Goal: Communication & Community: Answer question/provide support

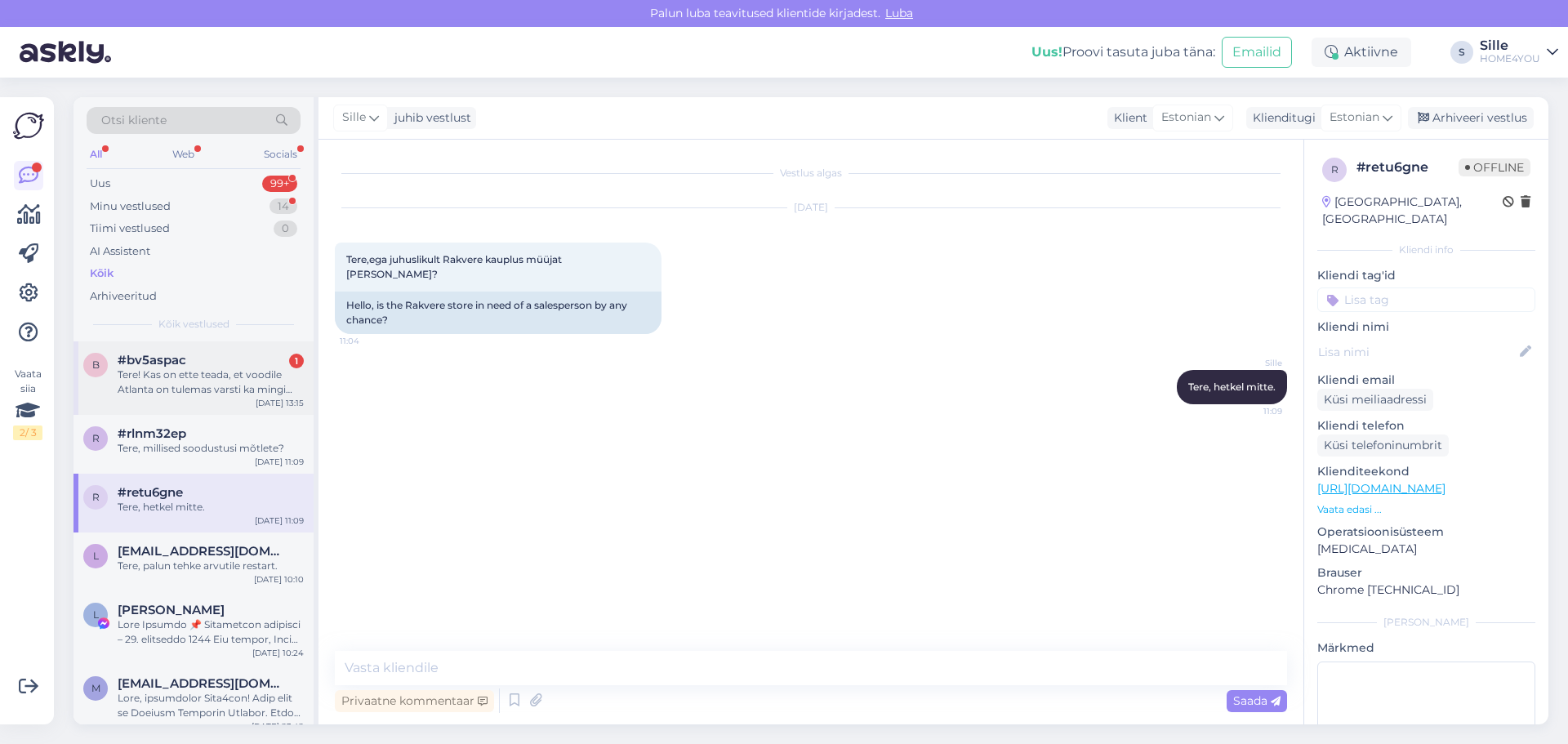
click at [222, 407] on div "b #bv5aspac 1 Tere! Kas on ette teada, et voodile Atlanta on tulemas varsti ka …" at bounding box center [193, 378] width 240 height 74
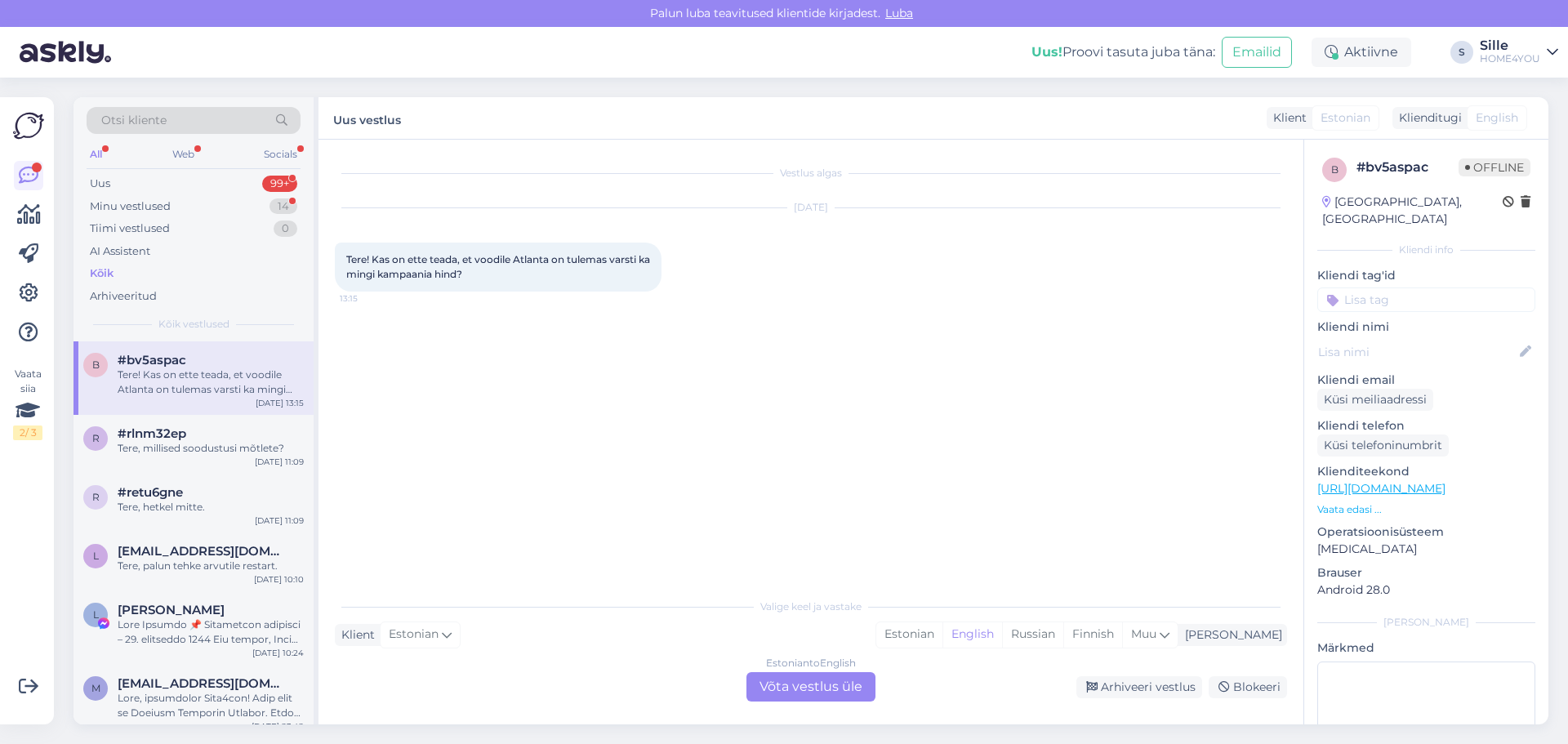
drag, startPoint x: 790, startPoint y: 690, endPoint x: 794, endPoint y: 681, distance: 9.8
click at [794, 686] on div "Estonian to English Võta vestlus üle" at bounding box center [811, 687] width 129 height 29
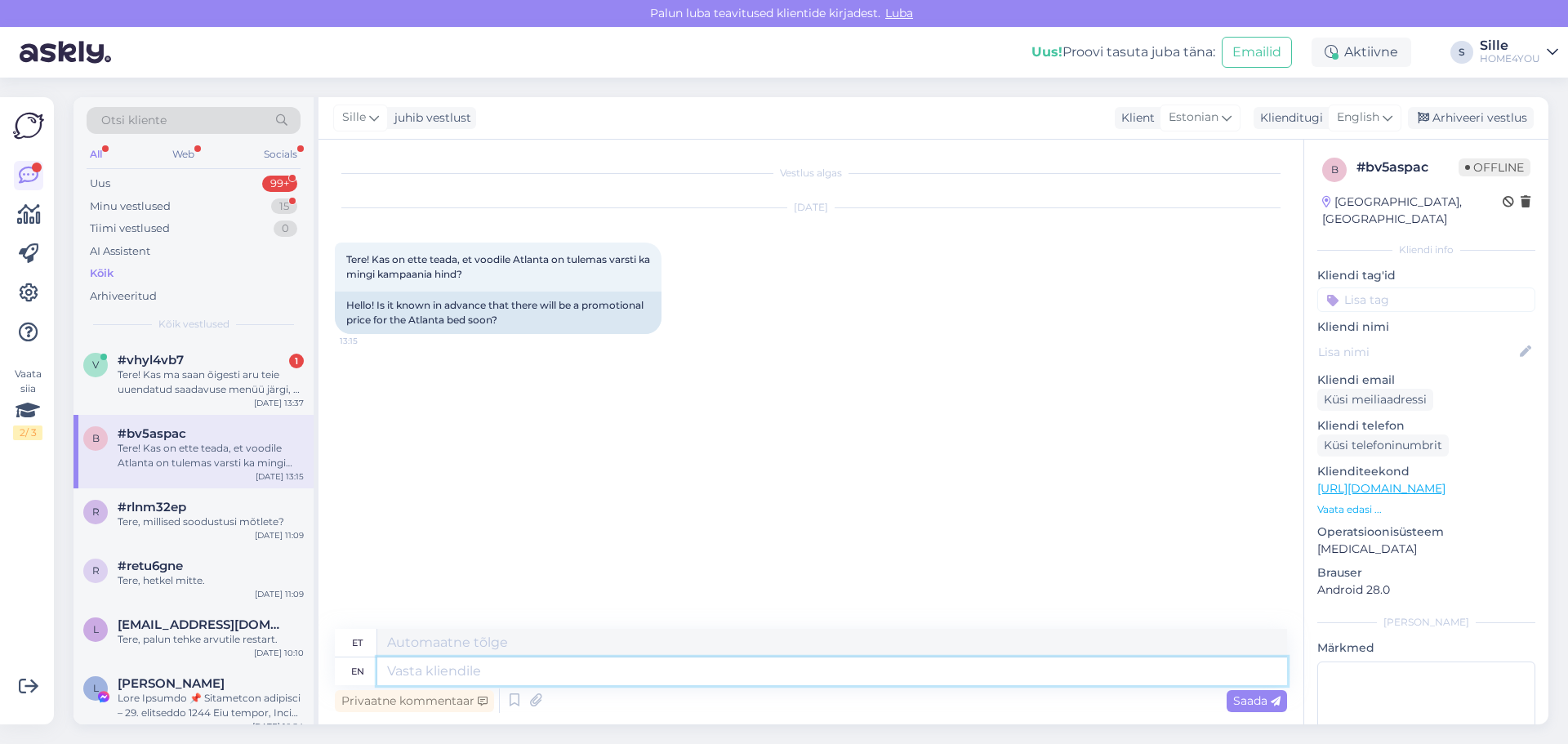
click at [649, 681] on textarea at bounding box center [832, 671] width 910 height 28
type textarea "Tere"
type textarea "Tere,"
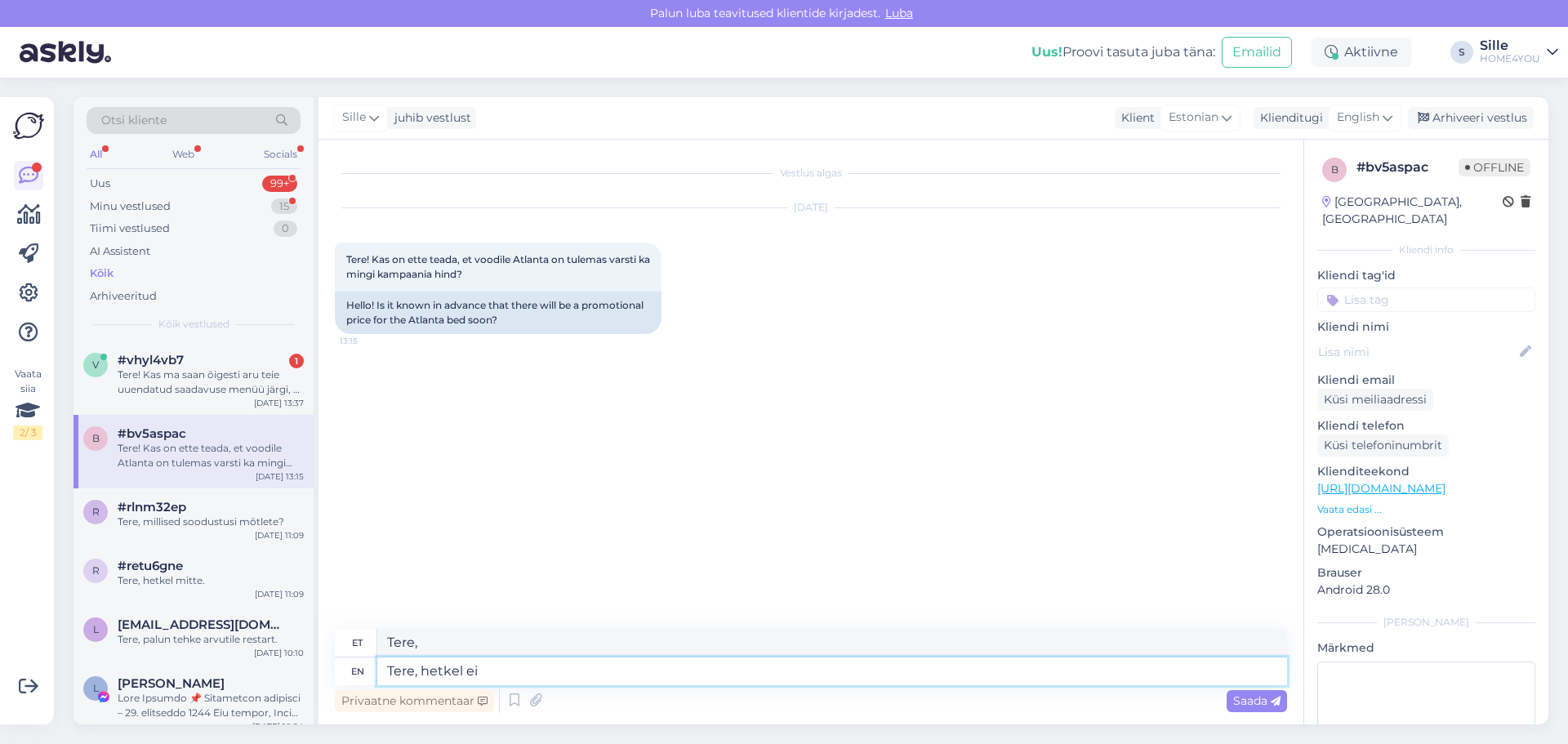
type textarea "Tere, hetkel ei o"
type textarea "Tere, hetkel"
type textarea "Tere, hetkel ei ol"
type textarea "Tere, hetkel ei"
type textarea "Tere, hetkel ei ole"
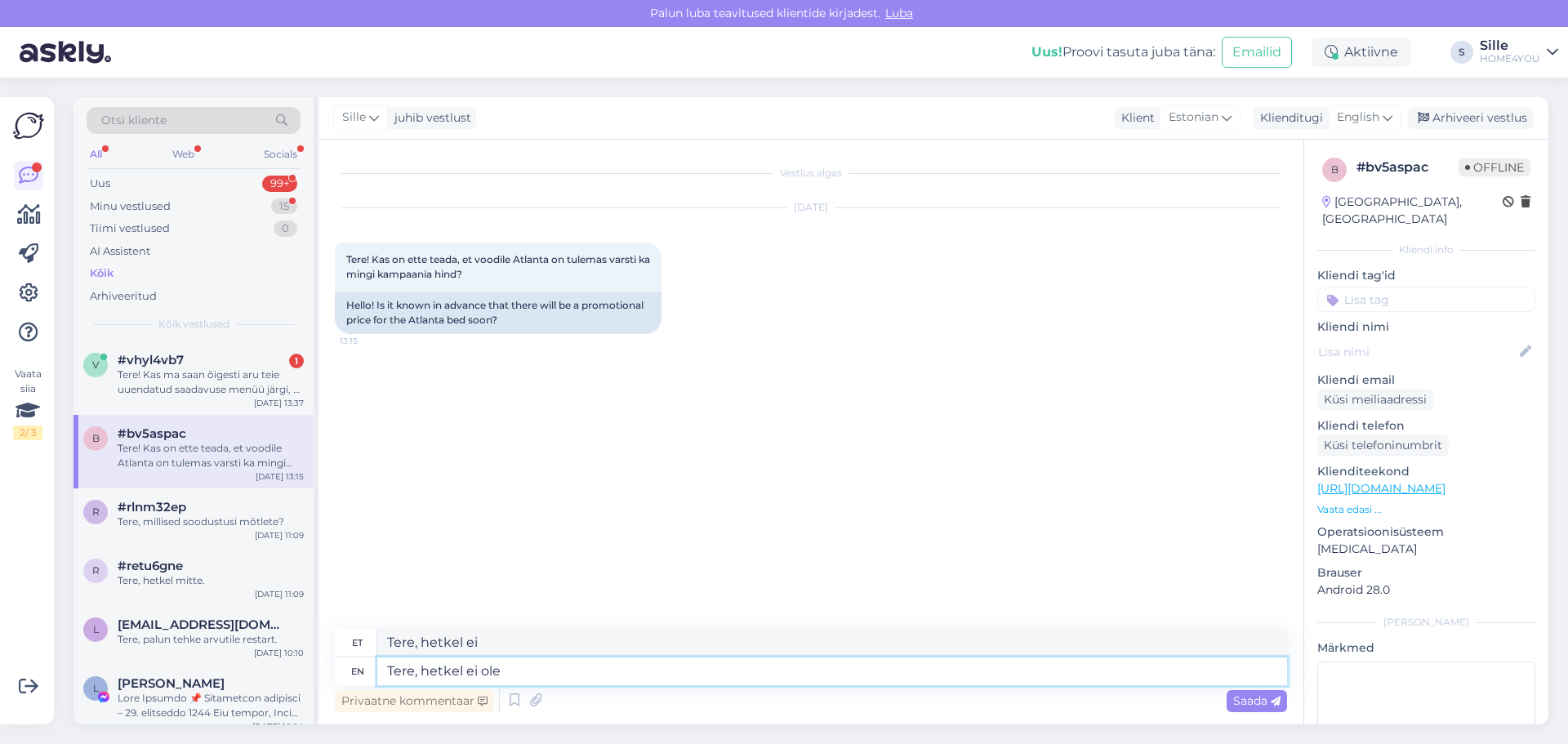
type textarea "Tere, hetkel ei ole"
type textarea "Tere, hetkel ei [PERSON_NAME]."
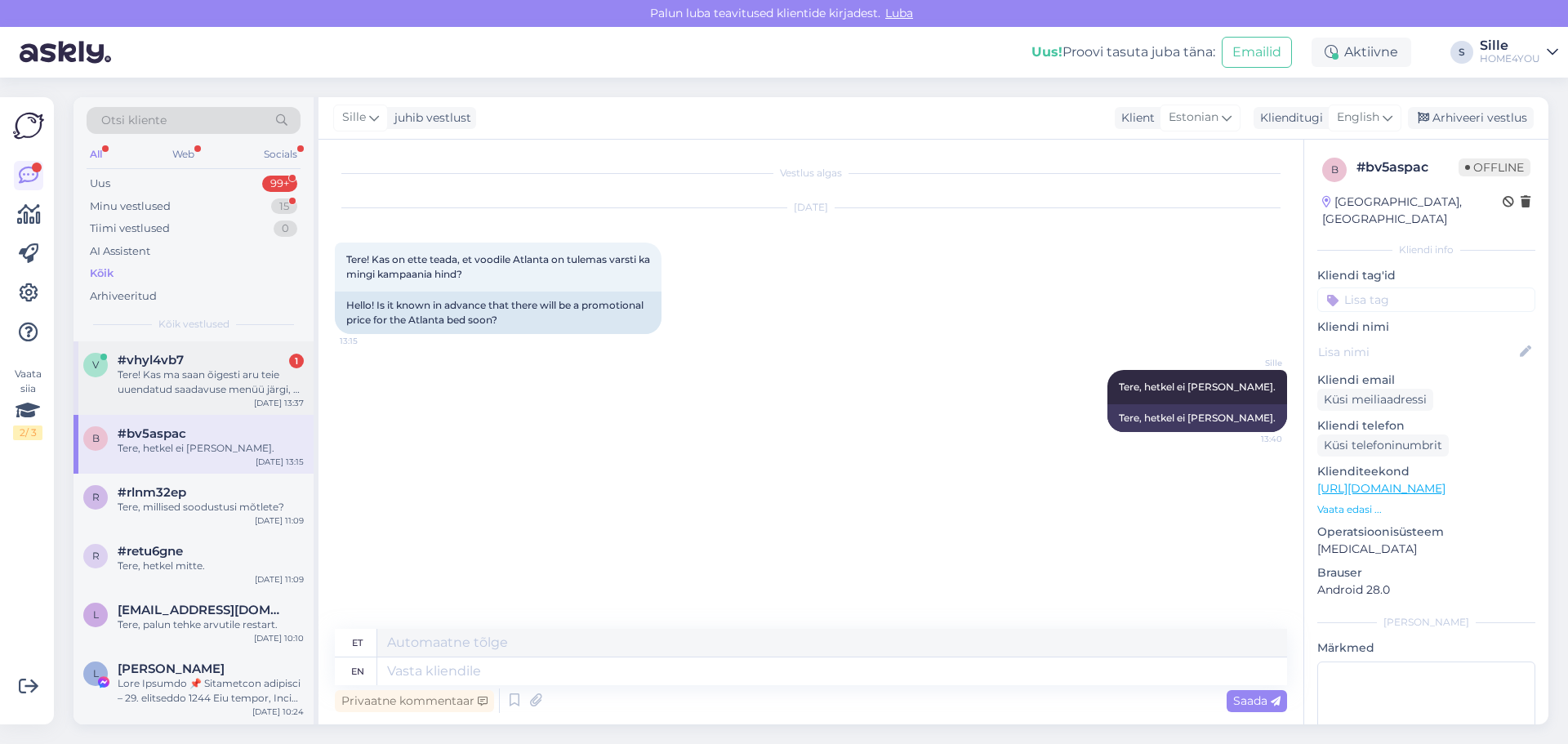
click at [143, 357] on span "#vhyl4vb7" at bounding box center [151, 360] width 66 height 15
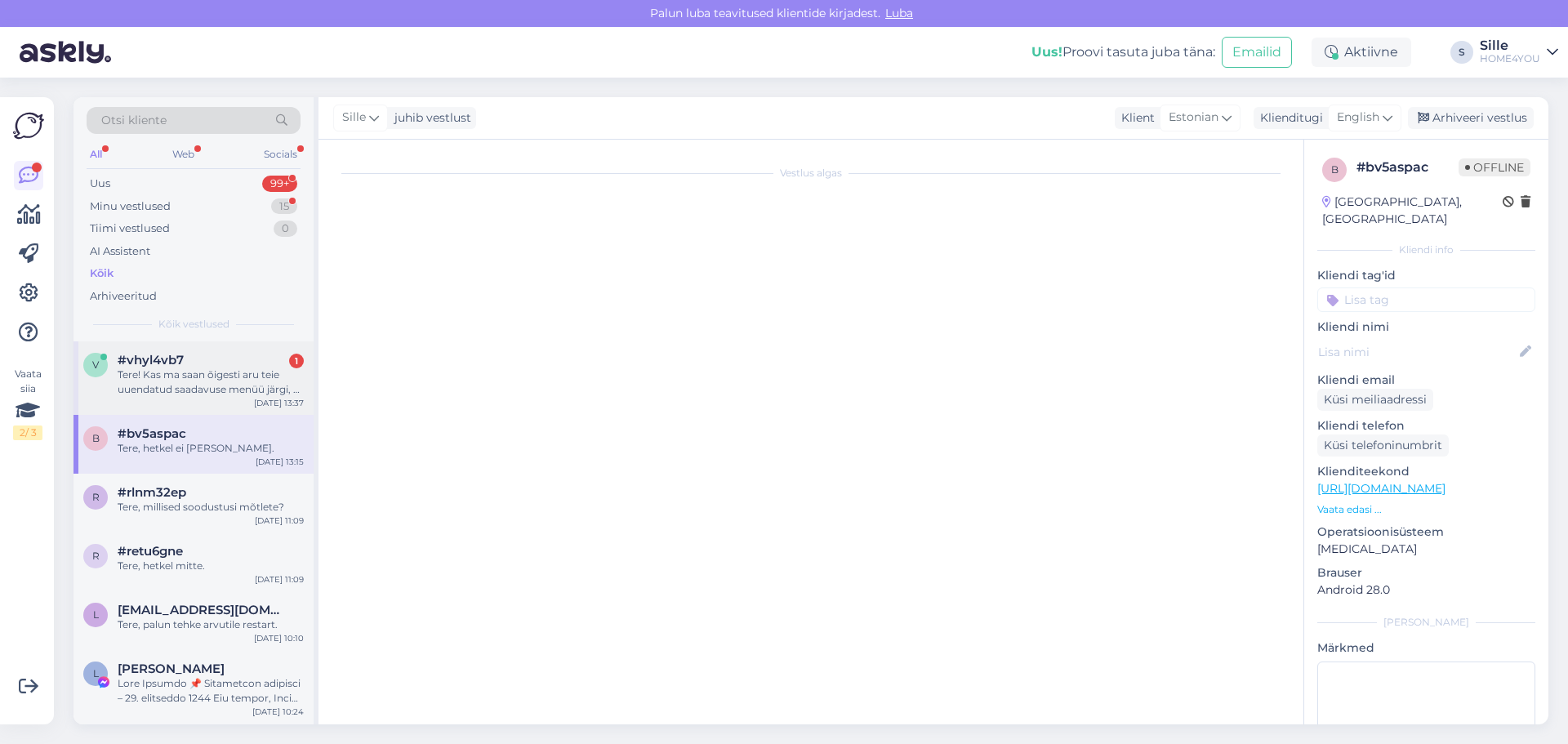
scroll to position [356, 0]
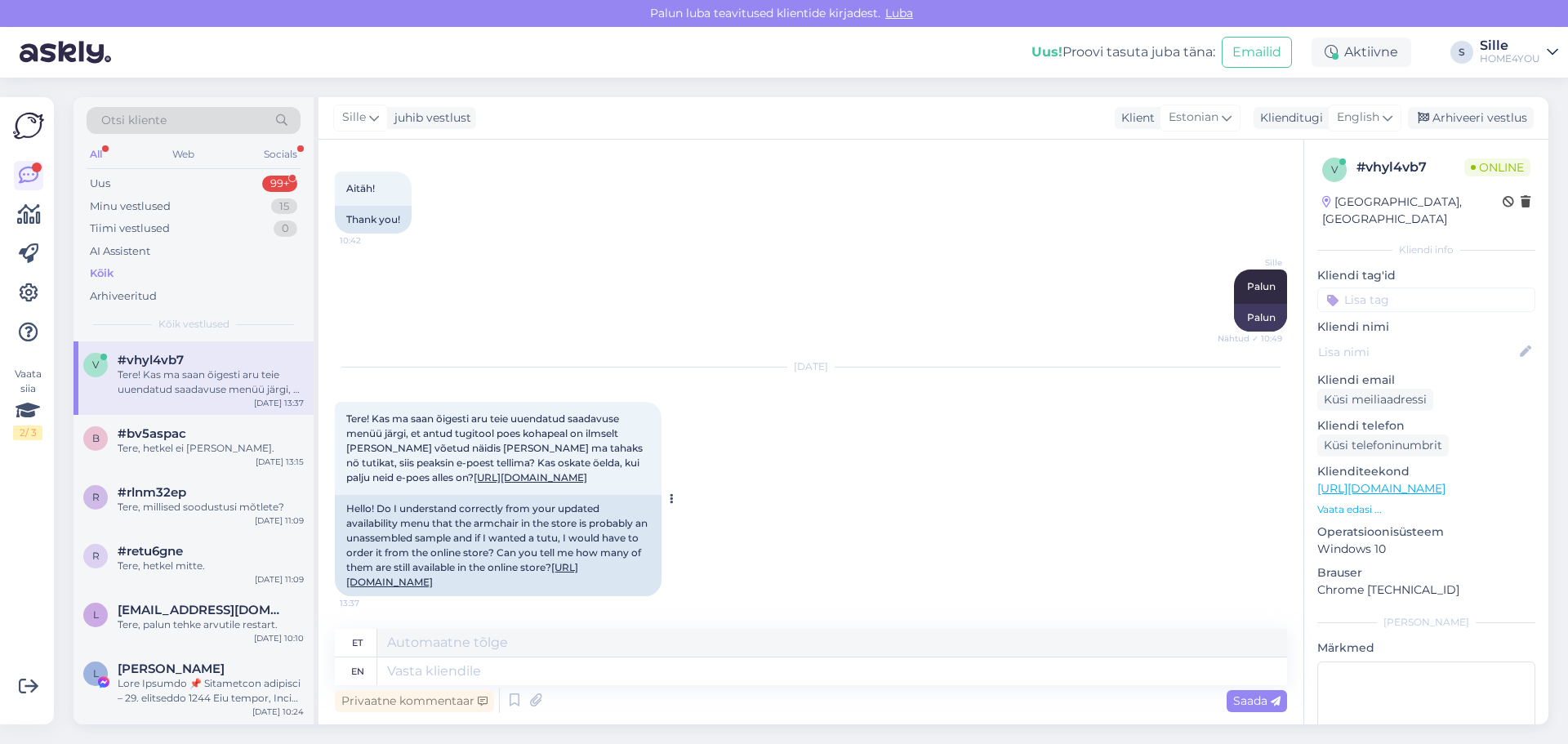
click at [500, 471] on link "[URL][DOMAIN_NAME]" at bounding box center [530, 477] width 114 height 12
click at [559, 675] on textarea at bounding box center [832, 671] width 910 height 28
type textarea "Tere, j"
type textarea "Tere,"
type textarea "Tere, jah"
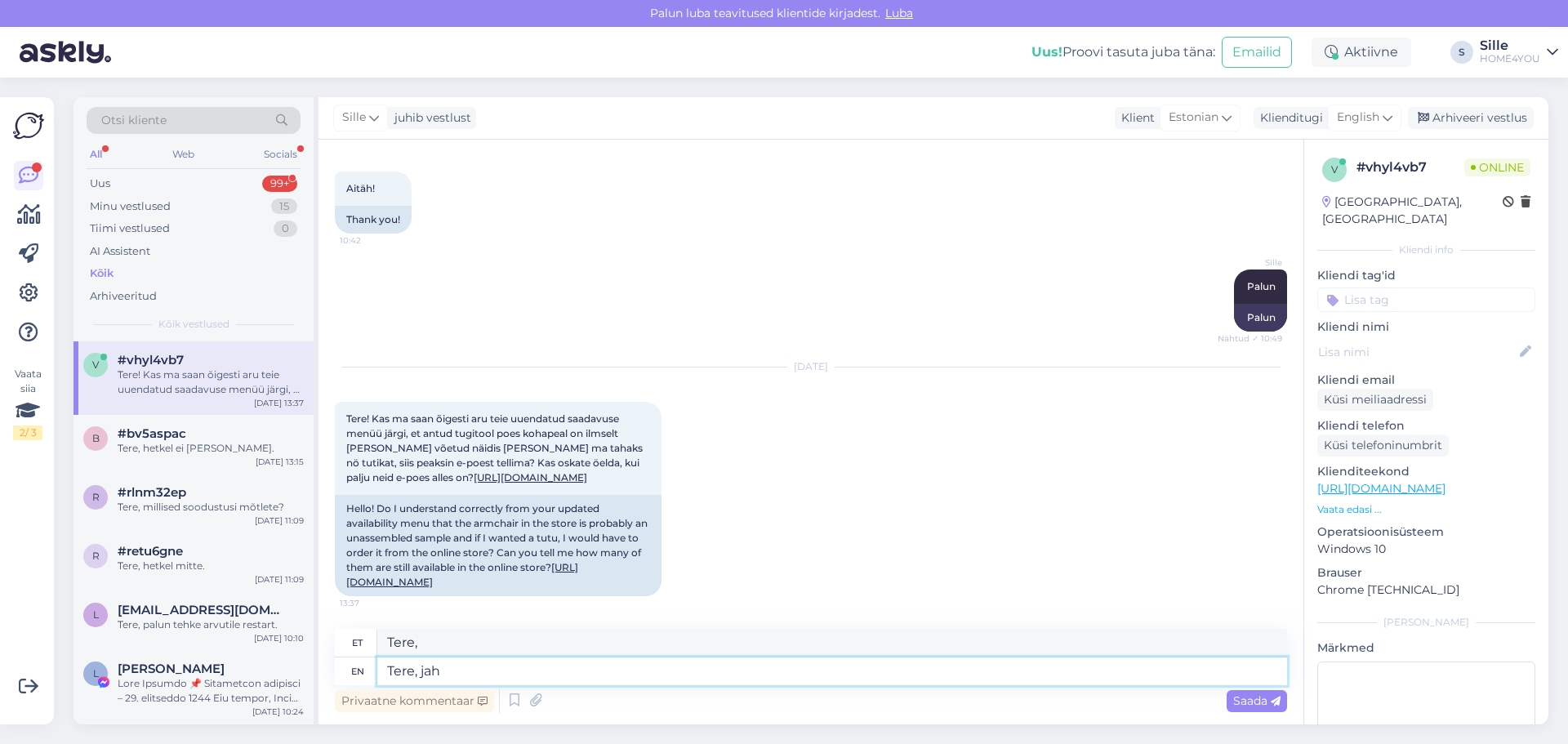
type textarea "Tere, jah"
type textarea "Tere, jah kauplustest"
type textarea "Tere, jah, kaubandustest"
type textarea "Tere, jah kauplustest ostes"
type textarea "Tere, jah, kaubandustest ostes"
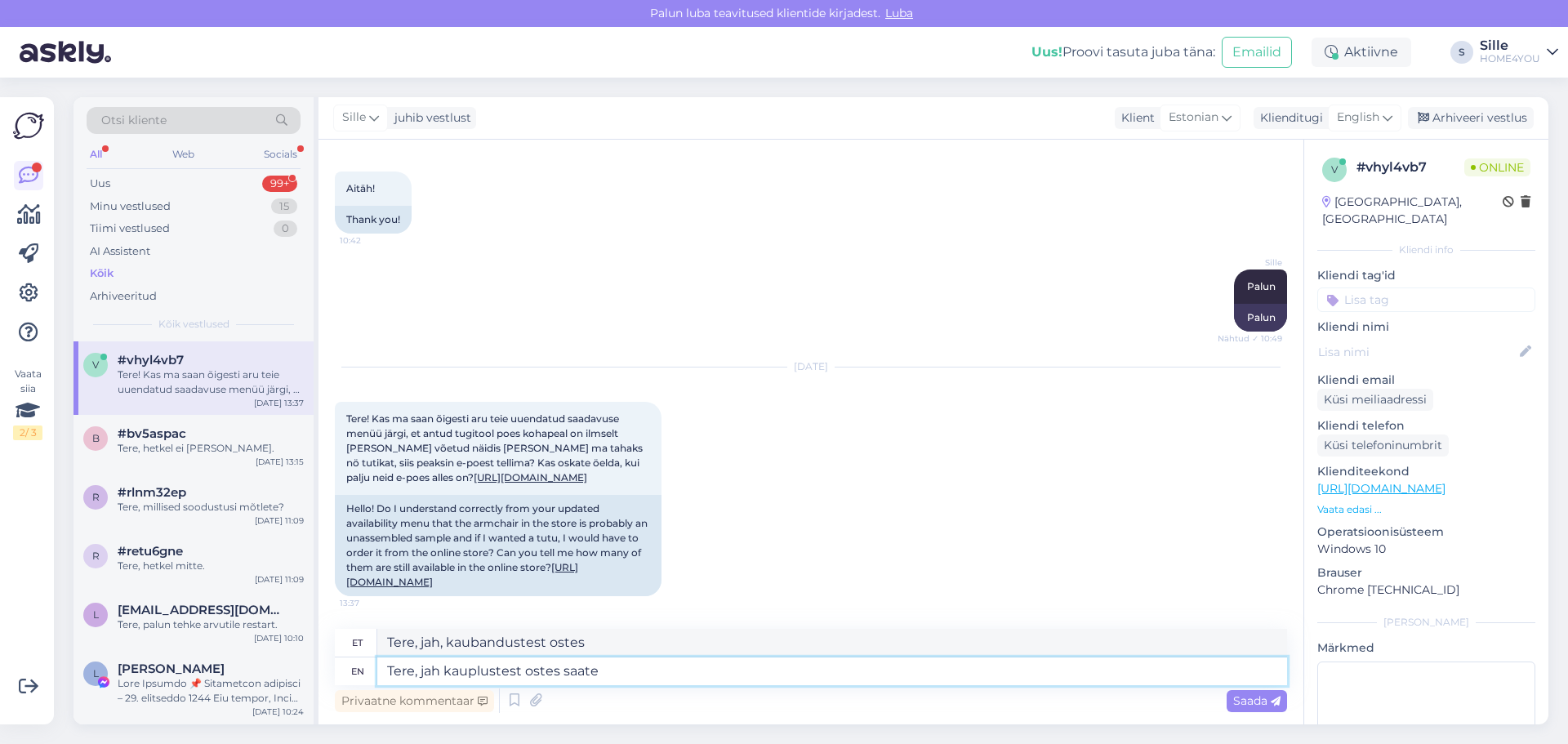
type textarea "Tere, jah kauplustest ostes saate"
type textarea "Tere, jah kauplustest ostes saate näidis"
type textarea "Tere, jah kauplustest ostes saate näidise"
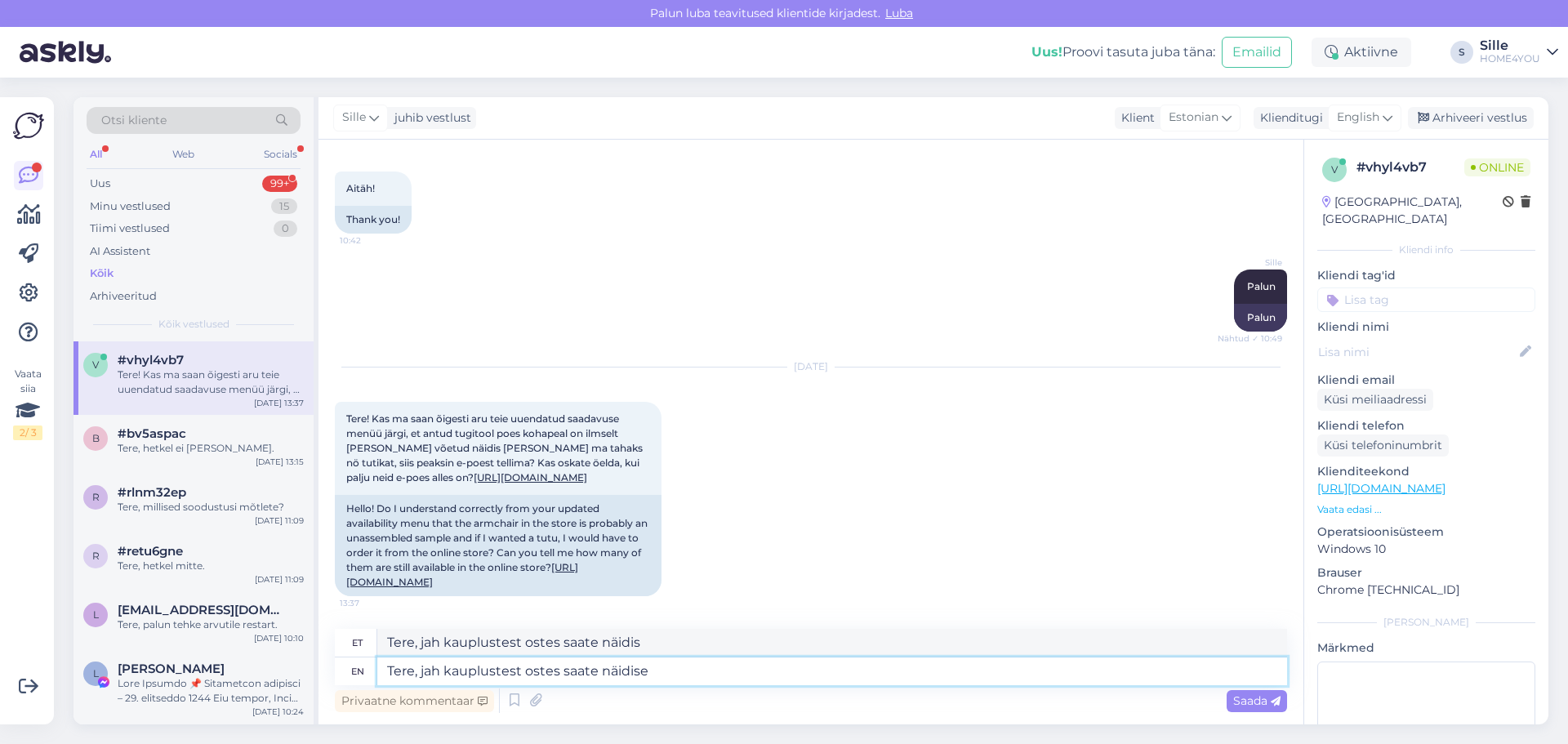
type textarea "Tere, jah kauplustest ostes saate näidise"
type textarea "Tere, jah kauplustest ostes saate näidise, e"
type textarea "Tere, jah kauplustest ostes saate näidise,"
type textarea "Tere, jah kauplustest ostes saate näidise, e-poest"
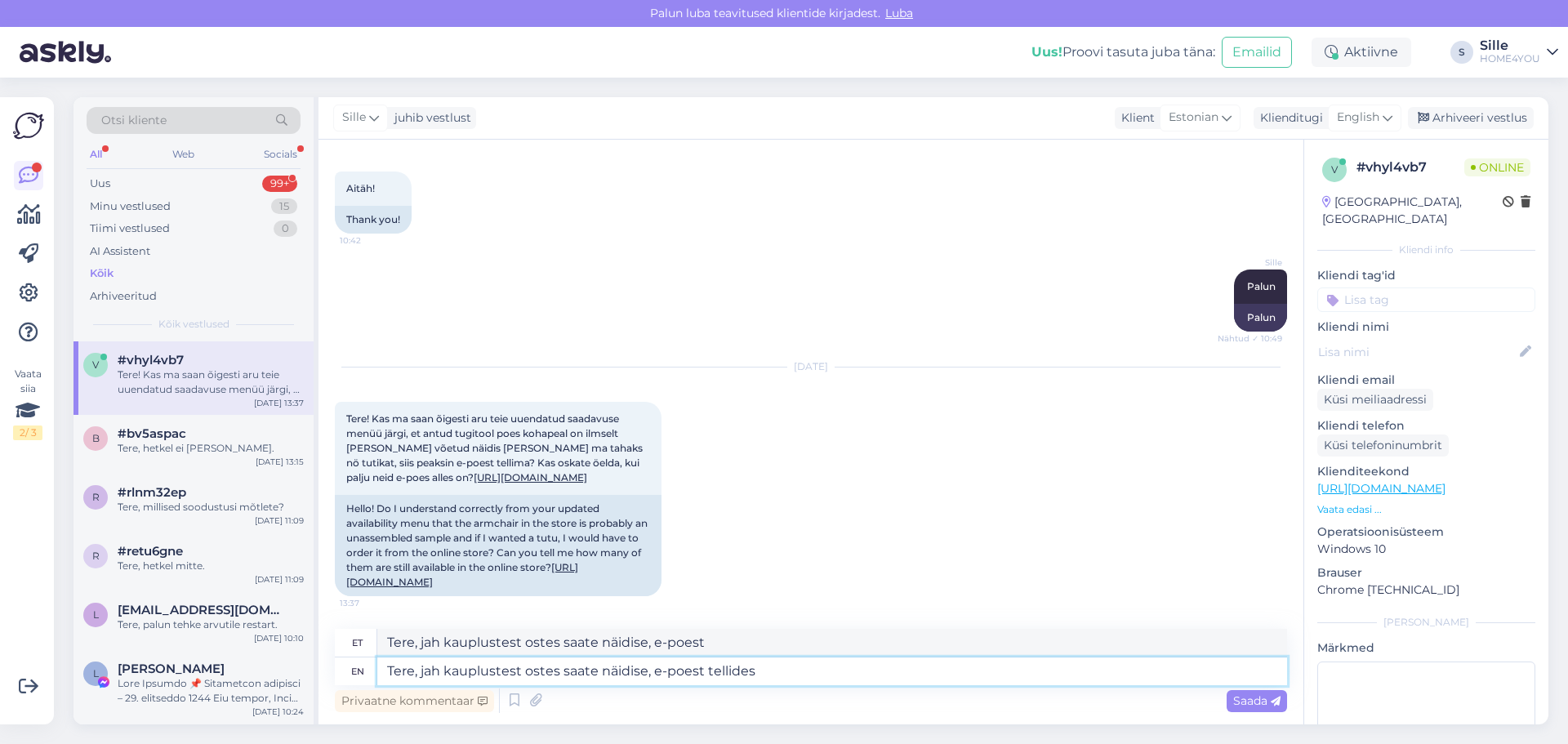
type textarea "Tere, jah kauplustest ostes saate näidise, e-poest tellides"
type textarea "Tere, jah kauplustest ostes saate näidise, e-poest tellides uue"
type textarea "Tere, jah kauplustest ostes saate näidise, e-poest tellides uue pakendist"
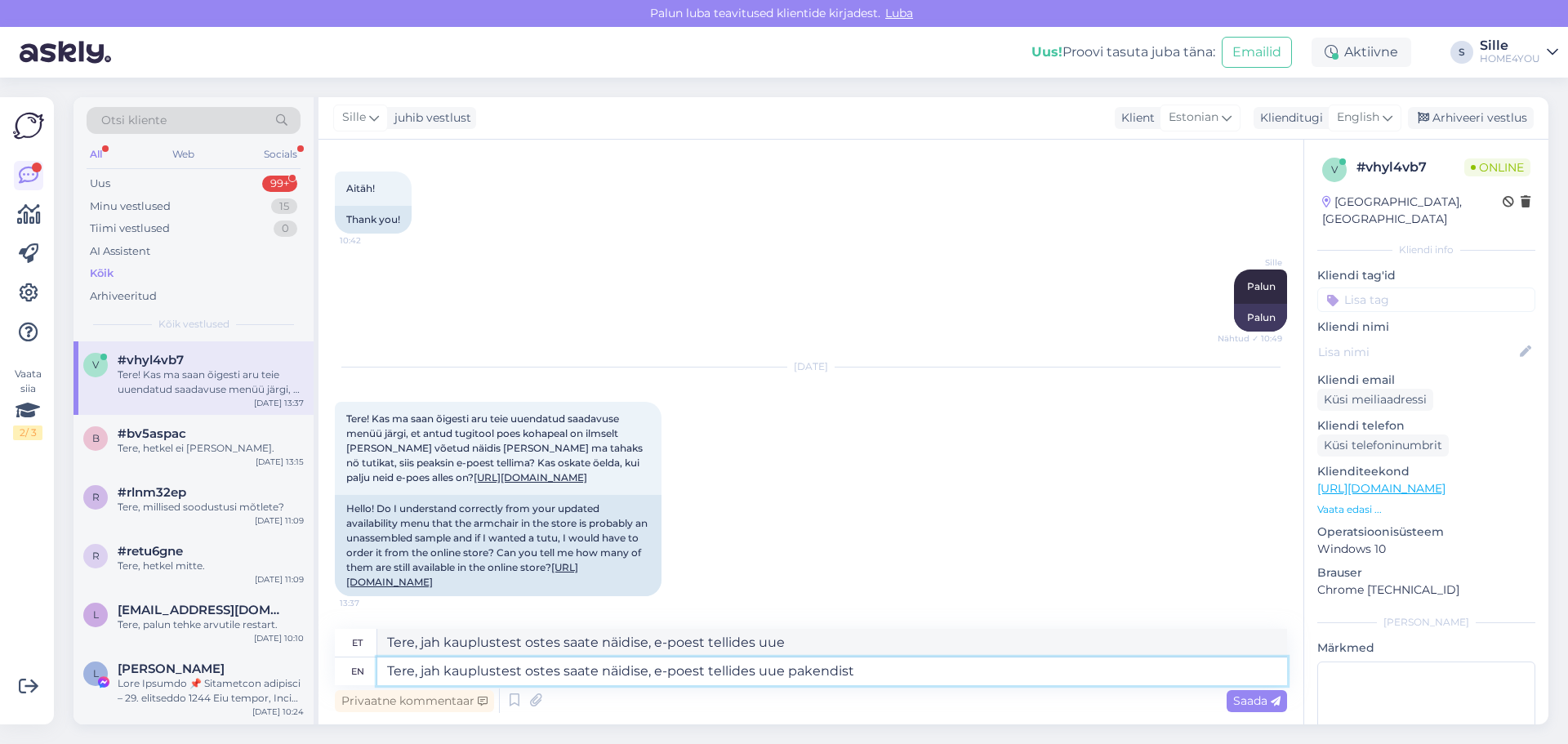
type textarea "Tere, jah kauplustest ostes saate näidise, e-poest tellides uue pakendist"
type textarea "Tere, jah kauplustest ostes saate näidise, e-poest tellides uue pakendist laost"
click at [782, 669] on textarea "Tere, jah kauplustest ostes saate näidise, e-poest tellides uue pakendist laost" at bounding box center [832, 671] width 910 height 28
type textarea "Tere, jah kauplustest ostes saate näidise, e-poest tellides uus pakendist laost"
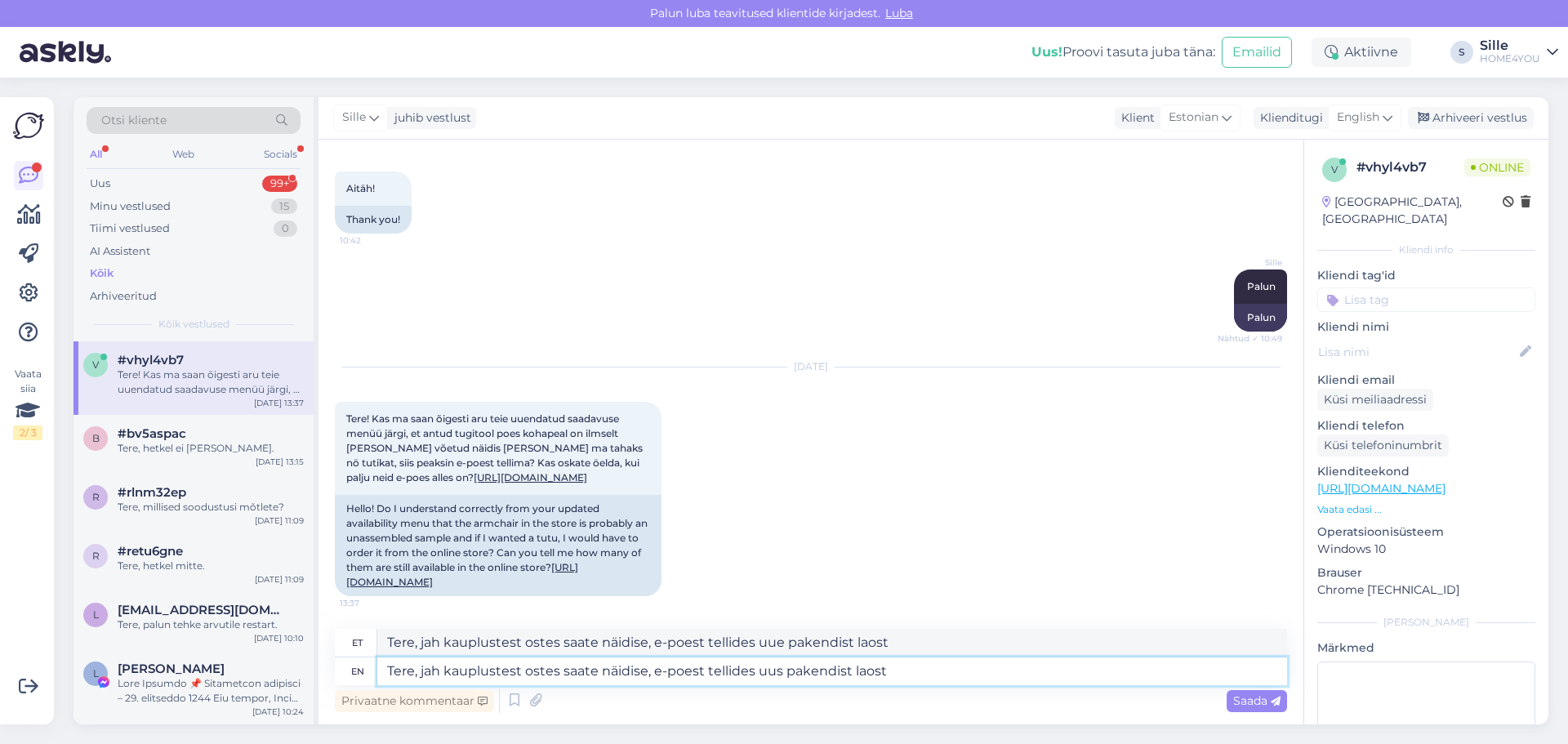
type textarea "Tere, jah kauplustest ostes saate näidise, e-poest tellides uus pakendist laost"
click at [906, 675] on textarea "Tere, jah kauplustest ostes saate näidise, e-poest tellides uus pakendist laost" at bounding box center [832, 671] width 910 height 28
type textarea "Tere, jah kauplustest ostes saate näidise, e-poest tellides uus pakendist laost."
click at [846, 664] on textarea "Tere, jah kauplustest ostes saate näidise, e-poest tellides uus pakendist laost." at bounding box center [832, 671] width 910 height 28
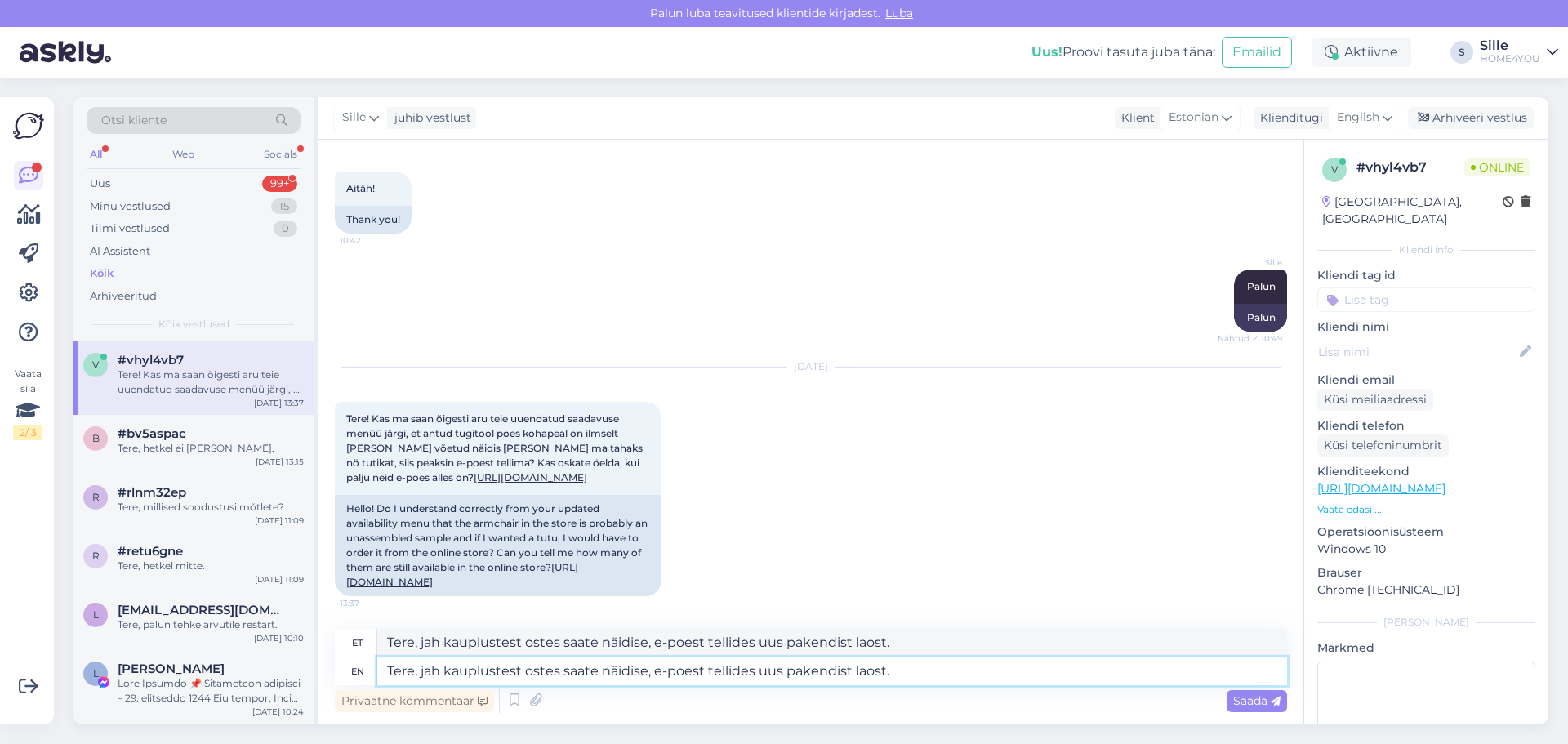
click at [847, 672] on textarea "Tere, jah kauplustest ostes saate näidise, e-poest tellides uus pakendist laost." at bounding box center [832, 671] width 910 height 28
type textarea "Tere, jah kauplustest ostes saate näidise, e-poest tellides uus pakendis laost."
click at [911, 670] on textarea "Tere, jah kauplustest ostes saate näidise, e-poest tellides uus pakendis laost." at bounding box center [832, 671] width 910 height 28
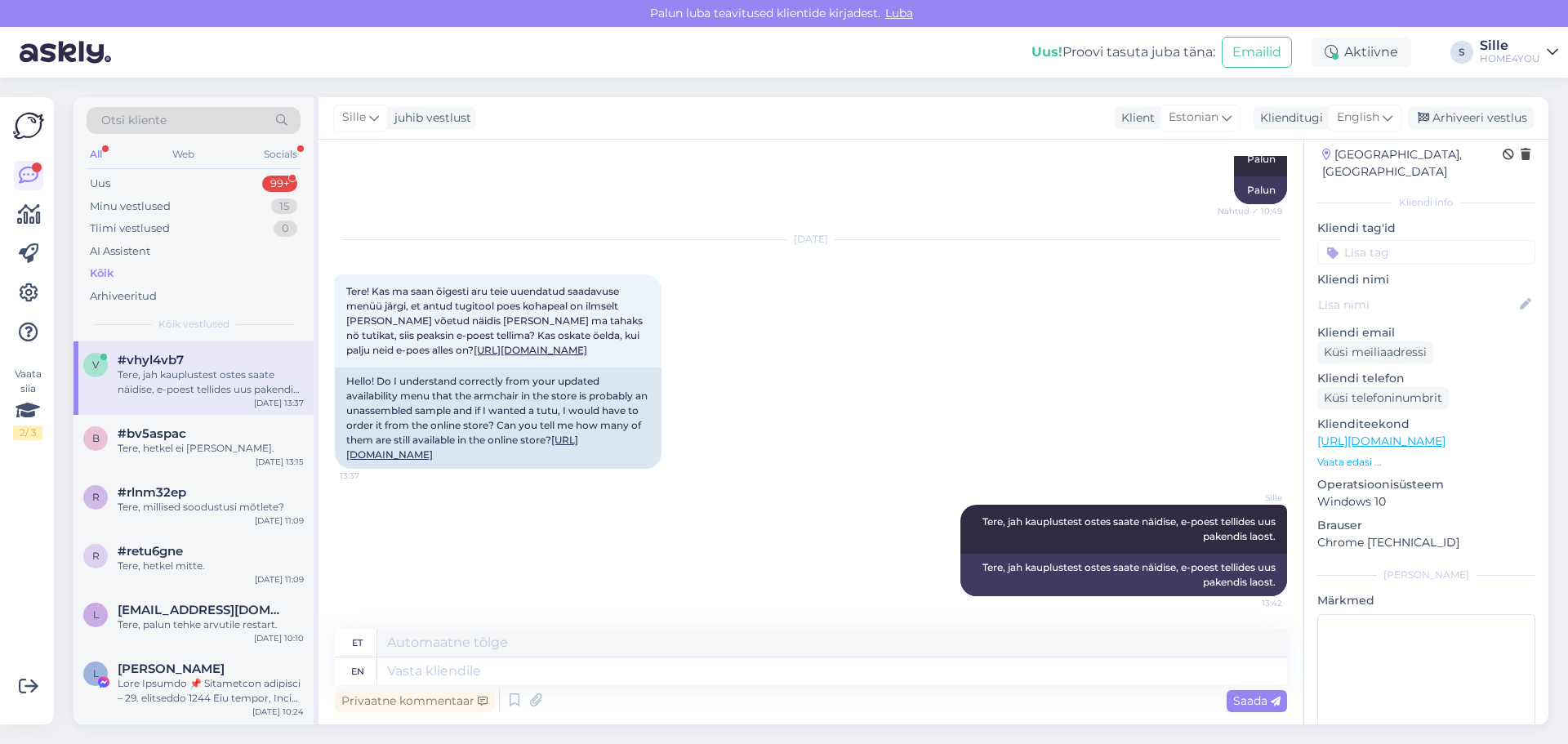
scroll to position [91, 0]
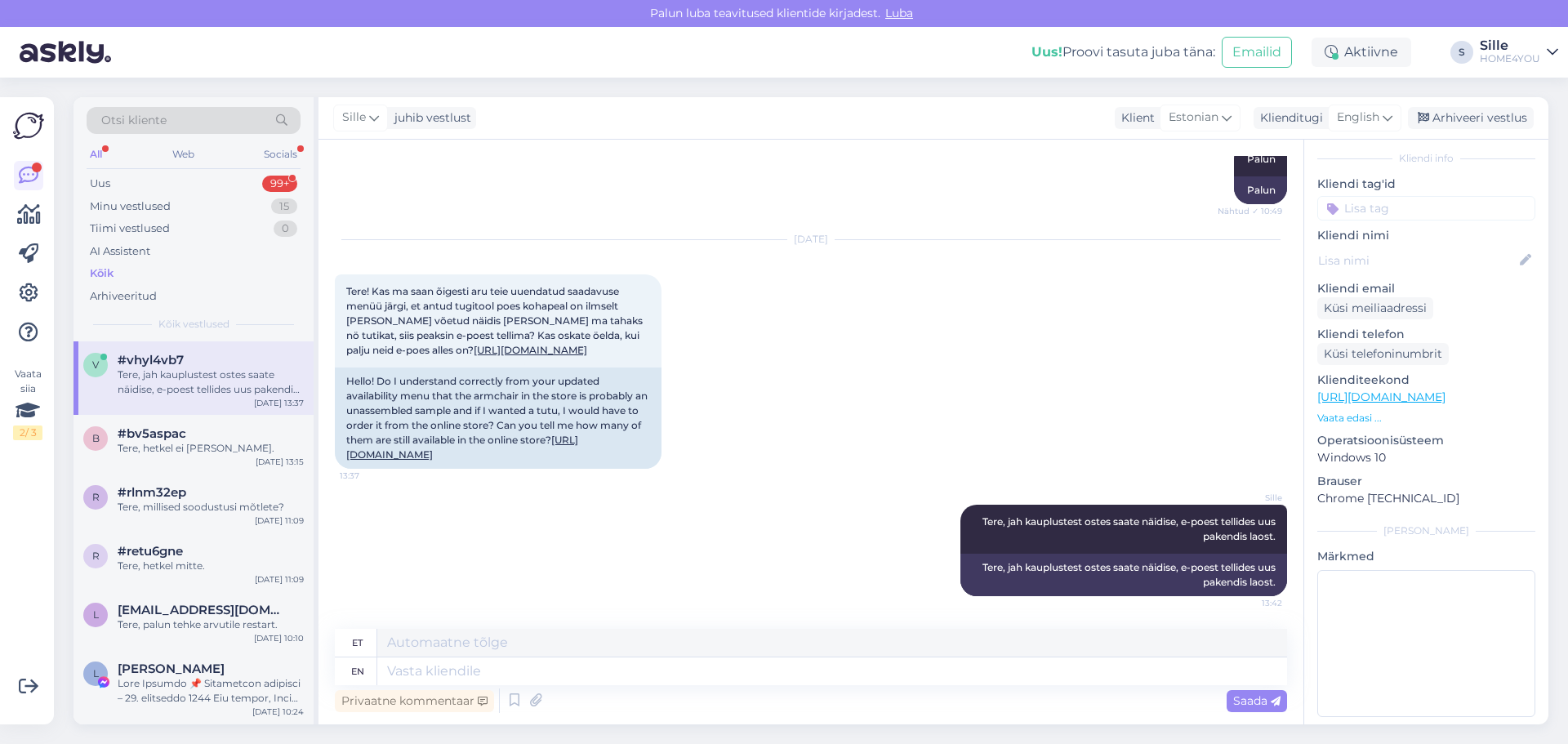
click at [235, 401] on div "v #vhyl4vb7 Tere, jah kauplustest ostes saate näidise, e-poest tellides uus pak…" at bounding box center [193, 378] width 240 height 74
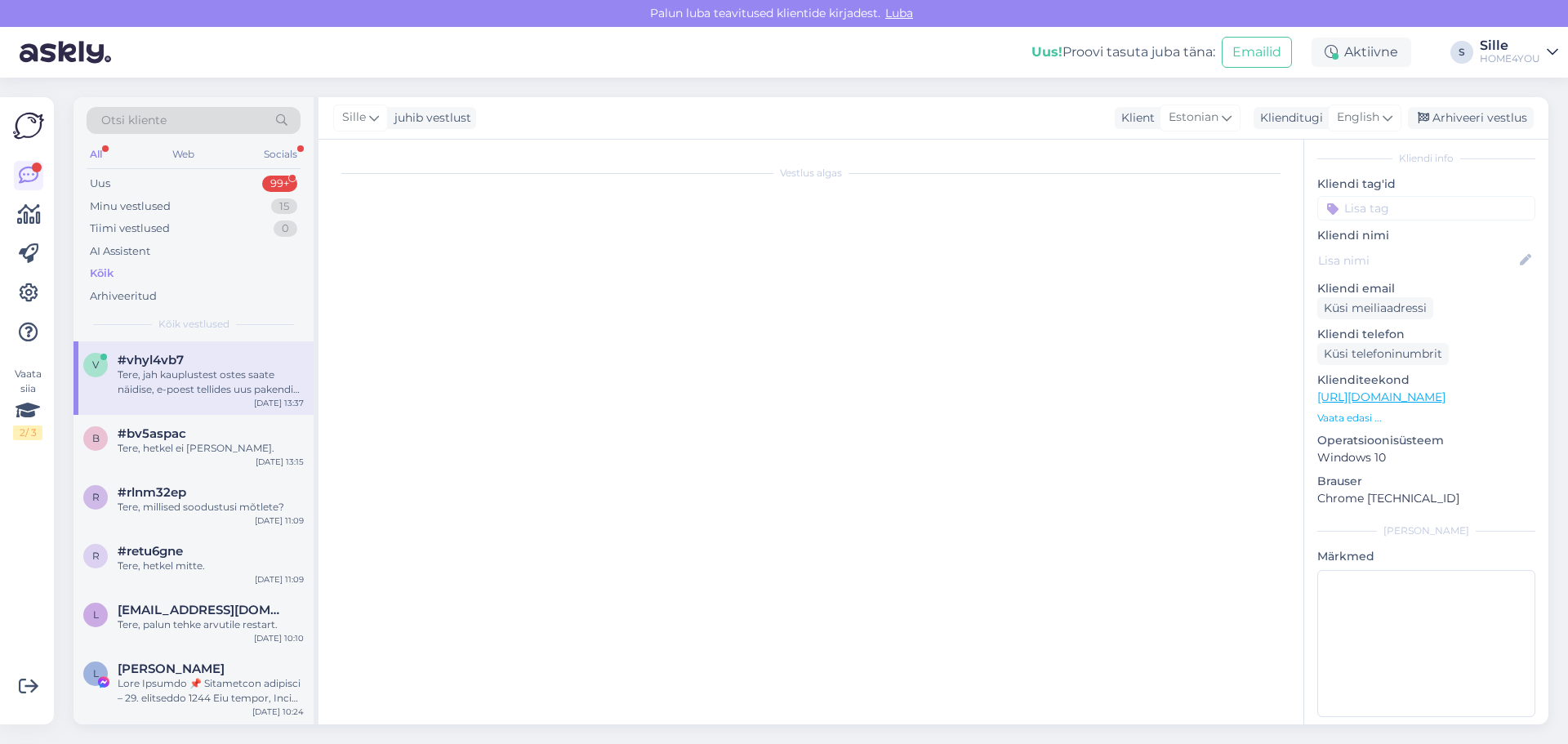
scroll to position [0, 0]
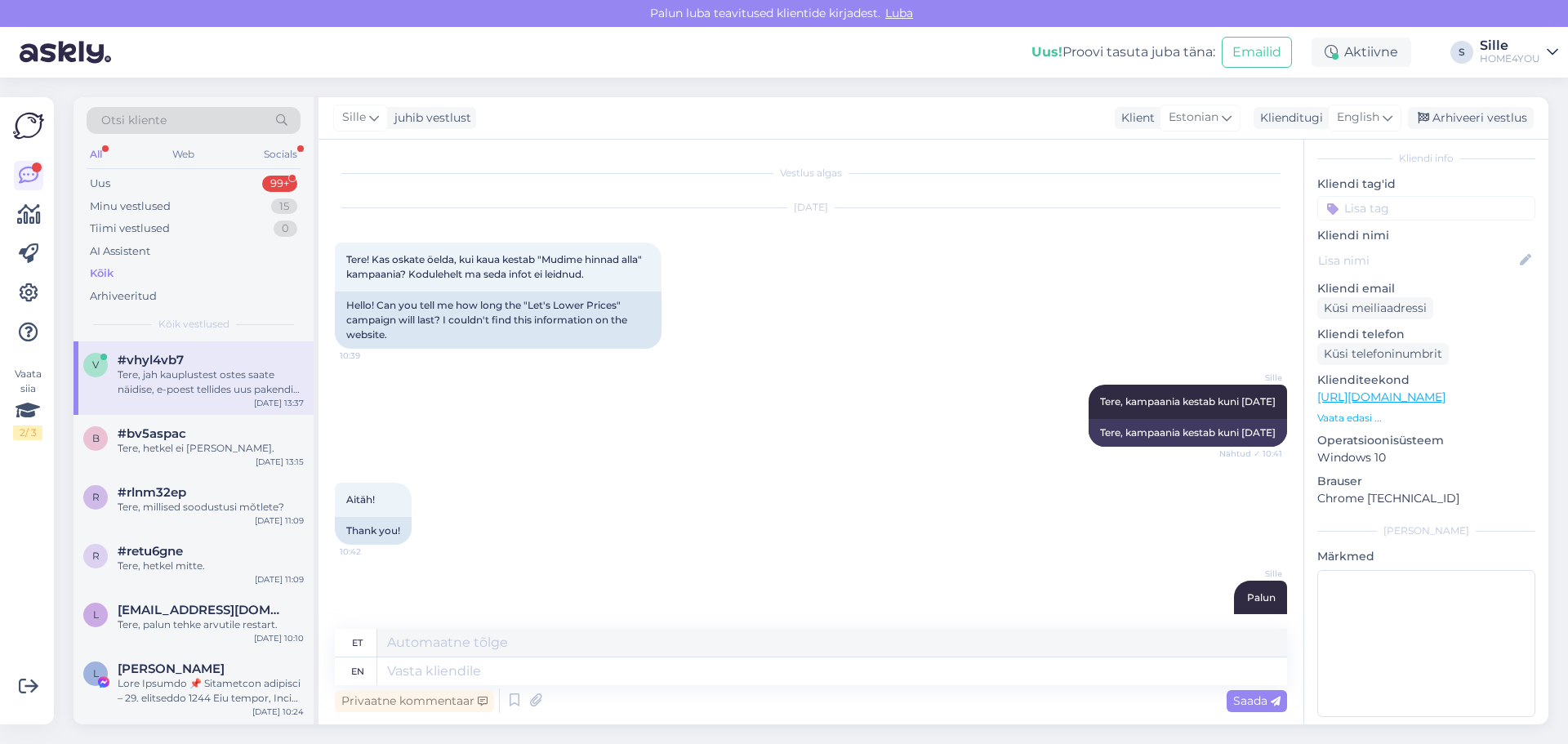
click at [105, 269] on div "Kõik" at bounding box center [101, 273] width 23 height 16
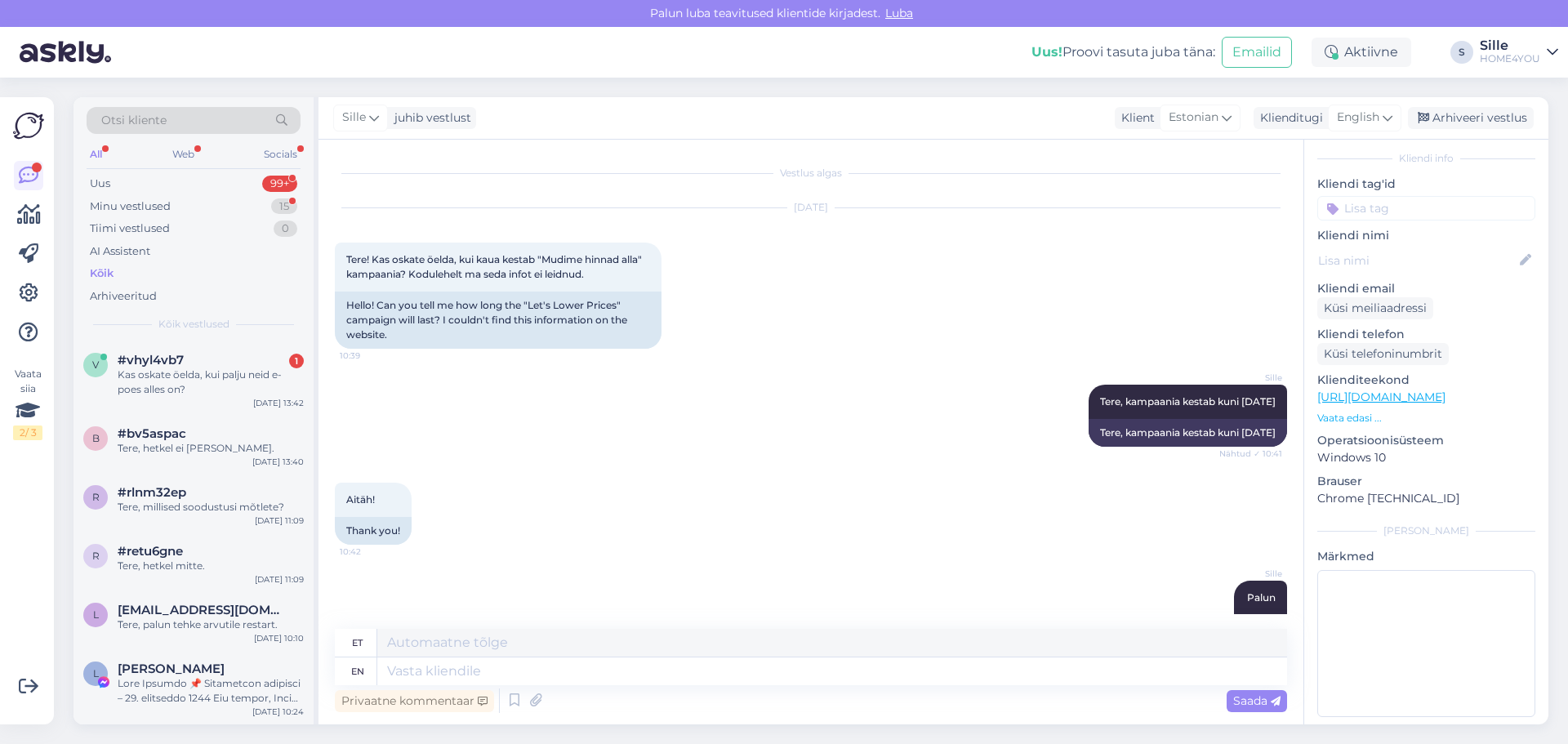
scroll to position [596, 0]
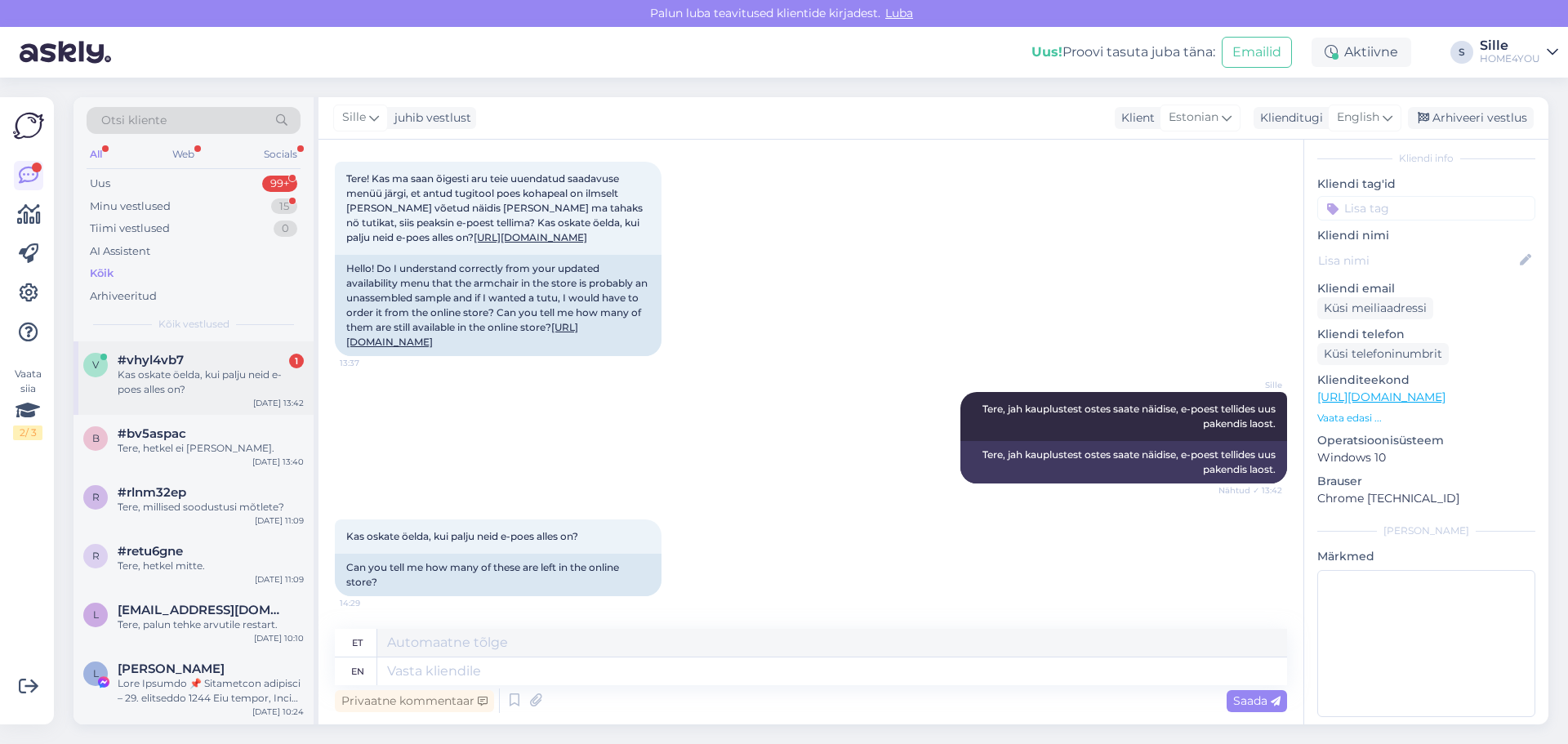
click at [226, 373] on div "Kas oskate öelda, kui palju neid e-poes alles on?" at bounding box center [211, 382] width 186 height 29
click at [609, 653] on textarea at bounding box center [832, 643] width 910 height 28
click at [606, 682] on textarea at bounding box center [832, 671] width 910 height 28
type textarea "Piisavalt"
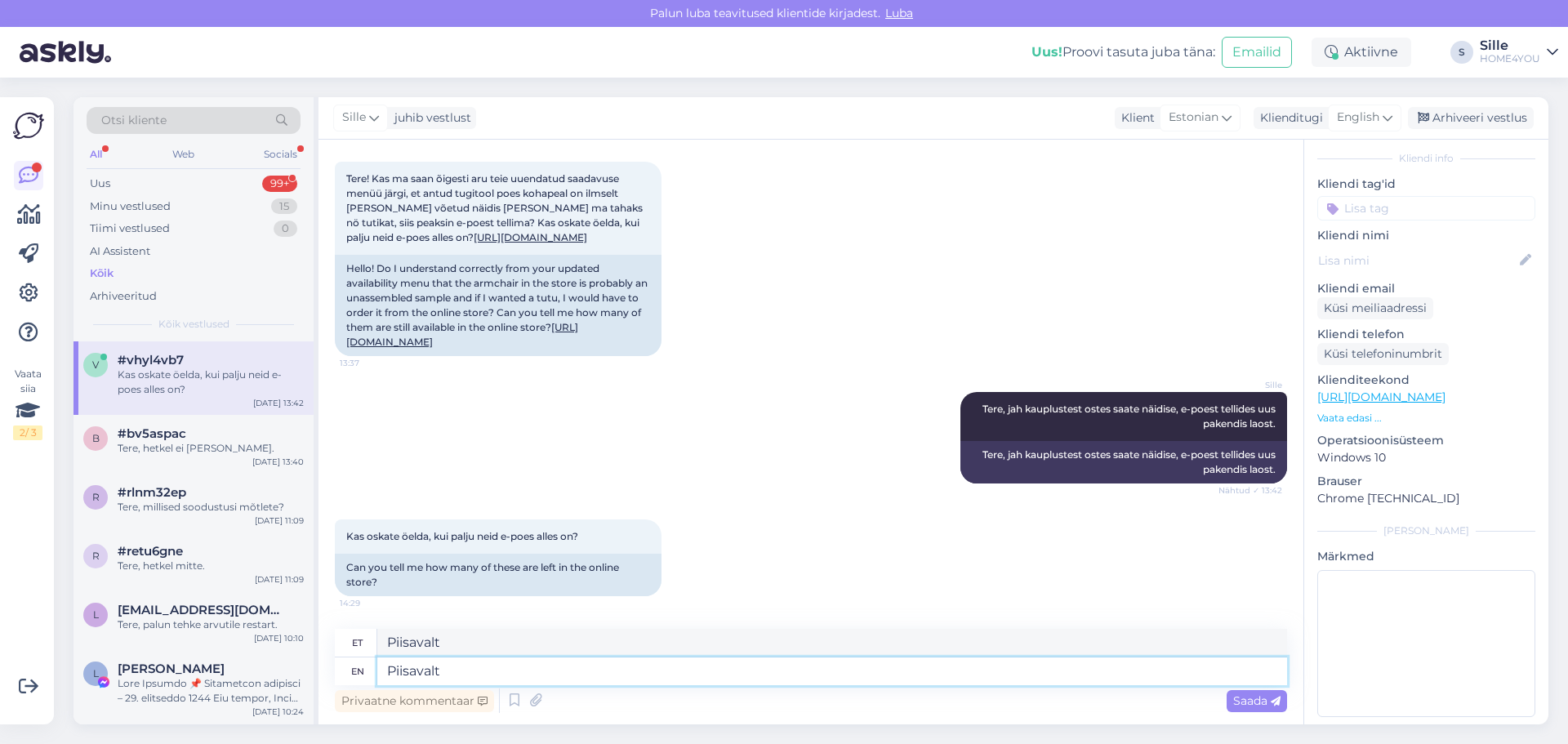
type textarea "Piisavalt"
click at [1252, 699] on span "Saada" at bounding box center [1257, 701] width 48 height 15
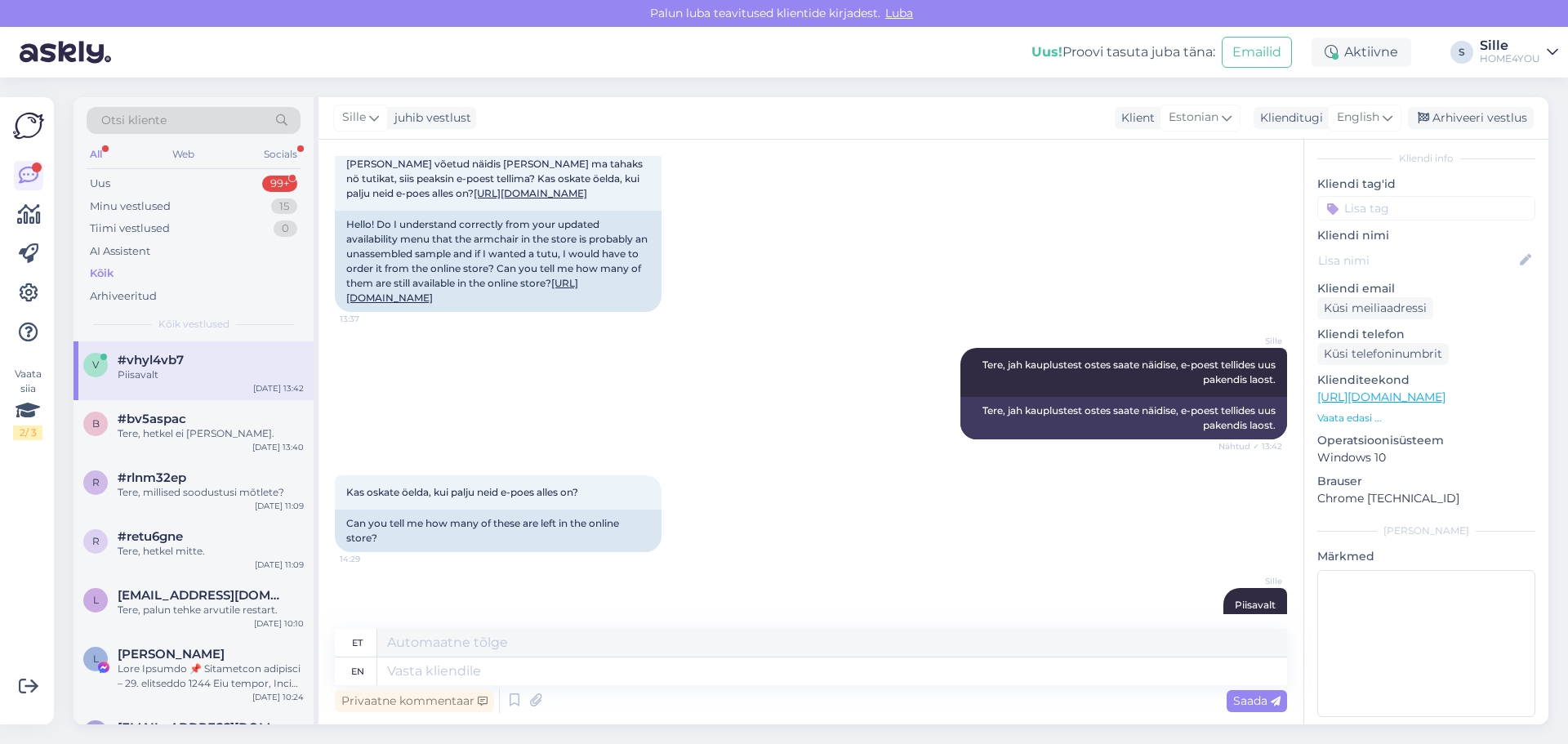
scroll to position [694, 0]
